Goal: Task Accomplishment & Management: Manage account settings

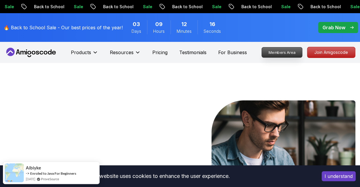
click at [286, 51] on p "Members Area" at bounding box center [282, 52] width 40 height 10
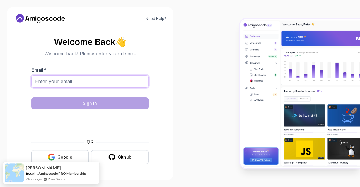
click at [103, 82] on input "Email *" at bounding box center [89, 81] width 117 height 12
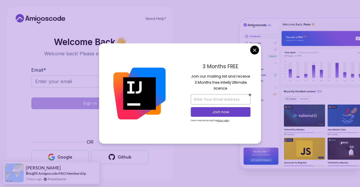
click at [252, 54] on div "3 Months FREE Join our mailing list and receive 3 Months free Intellij Ultimate…" at bounding box center [220, 93] width 81 height 100
click at [260, 52] on div "3 Months FREE Join our mailing list and receive 3 Months free Intellij Ultimate…" at bounding box center [220, 93] width 81 height 100
click at [256, 50] on body "Need Help? Welcome Back 👋 Welcome back! Please enter your details. Email * Sign…" at bounding box center [180, 93] width 360 height 187
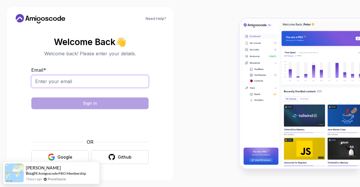
click at [100, 81] on input "Email *" at bounding box center [89, 81] width 117 height 12
type input "[EMAIL_ADDRESS][DOMAIN_NAME]"
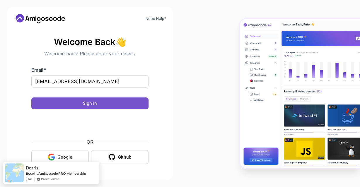
click at [89, 101] on div "Sign in" at bounding box center [90, 103] width 14 height 6
